Goal: Task Accomplishment & Management: Manage account settings

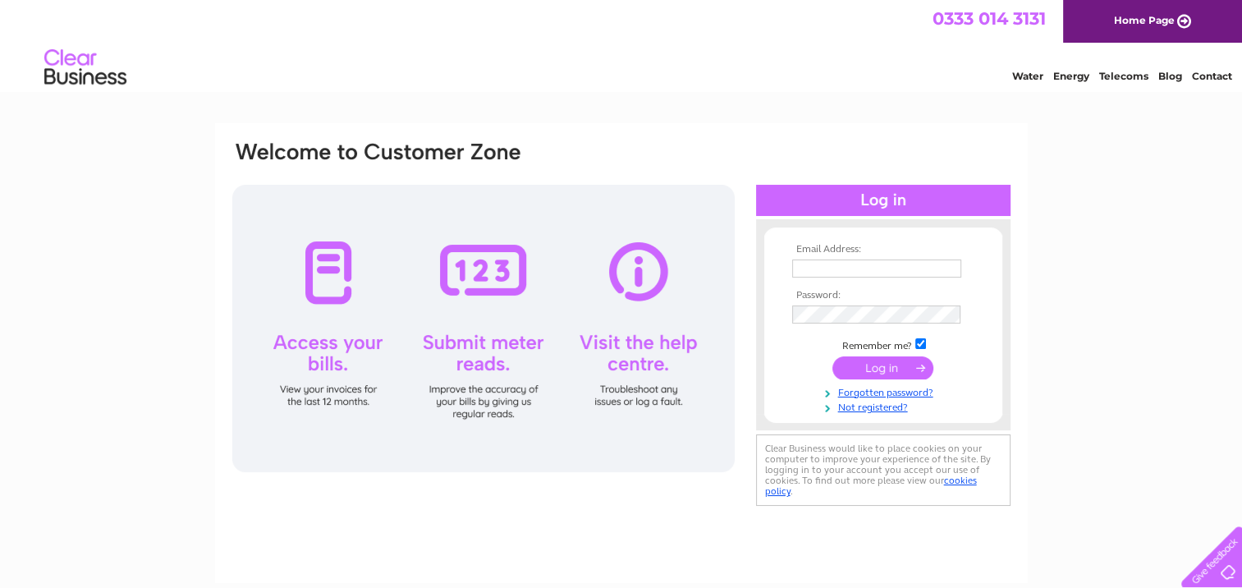
type input "[EMAIL_ADDRESS][DOMAIN_NAME]"
click at [876, 368] on input "submit" at bounding box center [882, 367] width 101 height 23
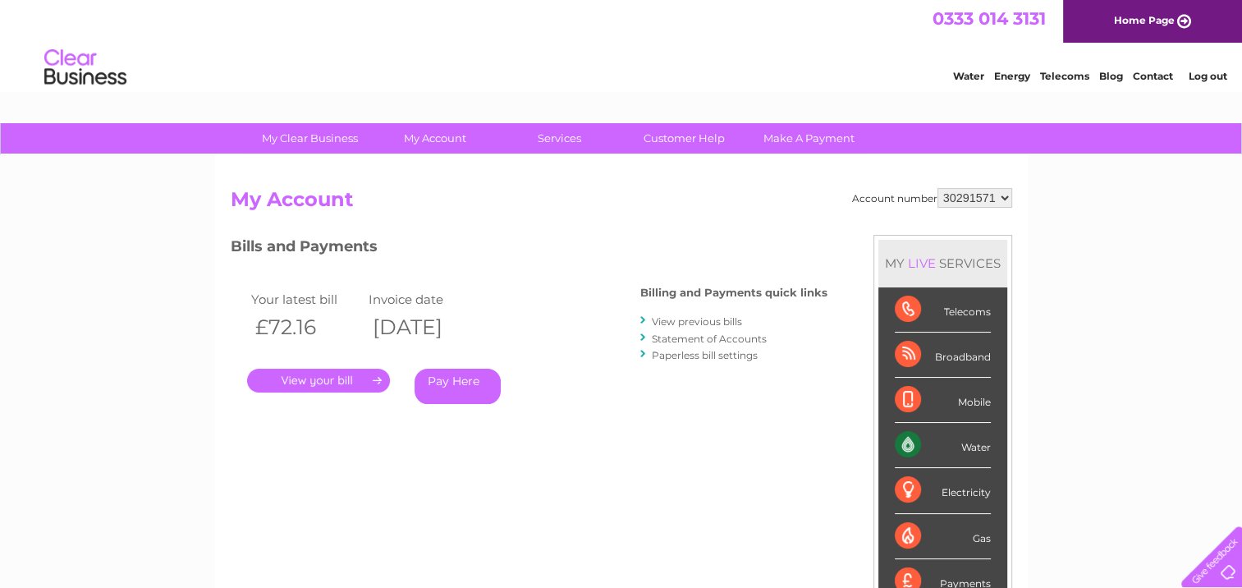
click at [309, 377] on link "." at bounding box center [318, 381] width 143 height 24
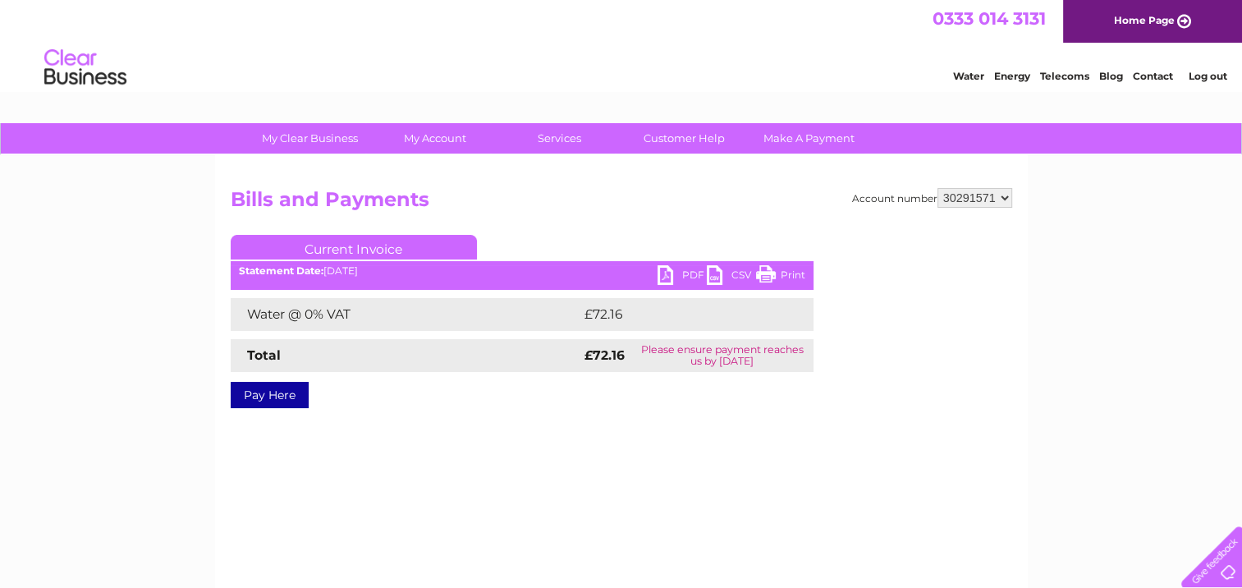
click at [662, 277] on link "PDF" at bounding box center [681, 277] width 49 height 24
